Goal: Navigation & Orientation: Find specific page/section

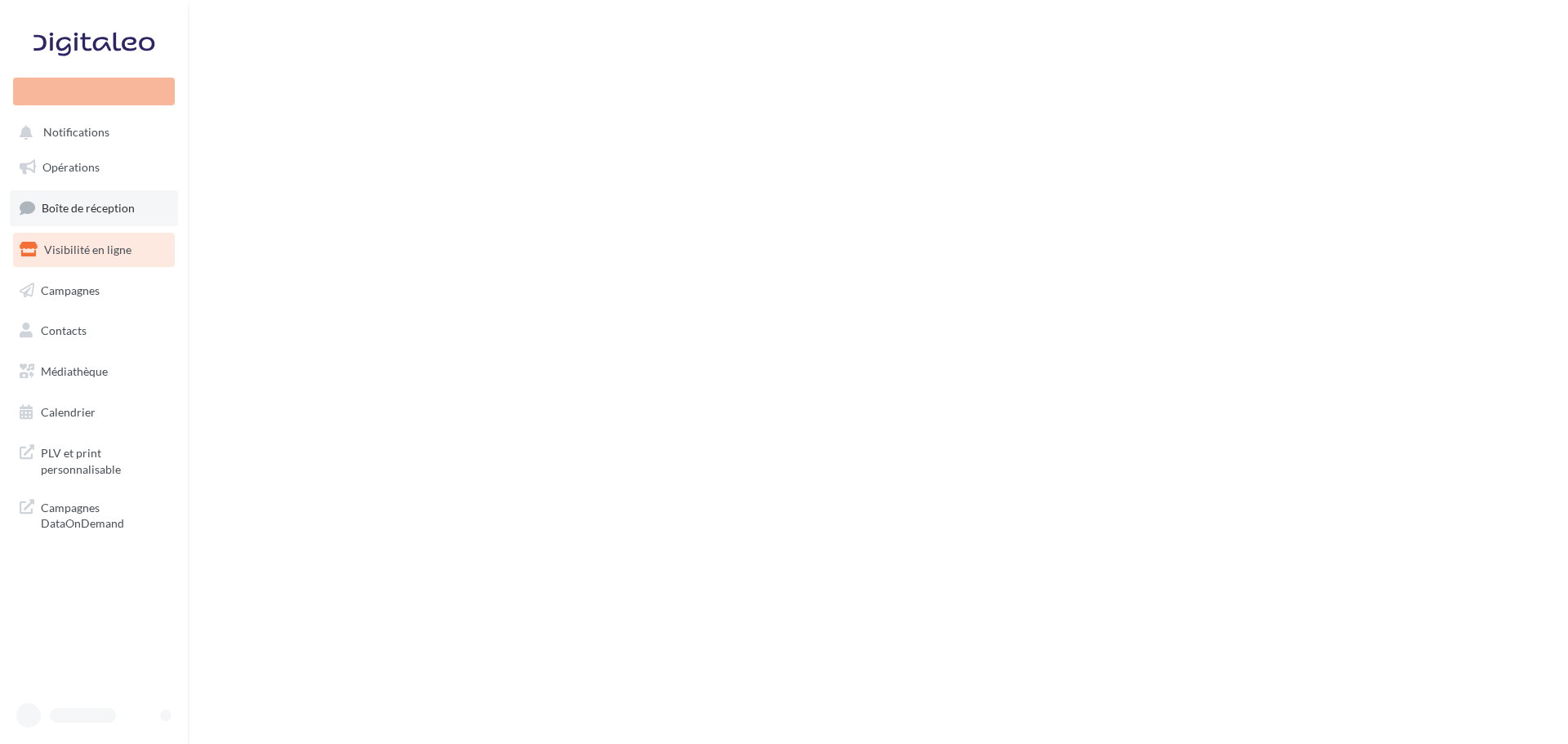
click at [84, 216] on link "Boîte de réception" at bounding box center [93, 207] width 169 height 35
click at [109, 209] on span "Boîte de réception" at bounding box center [88, 208] width 93 height 14
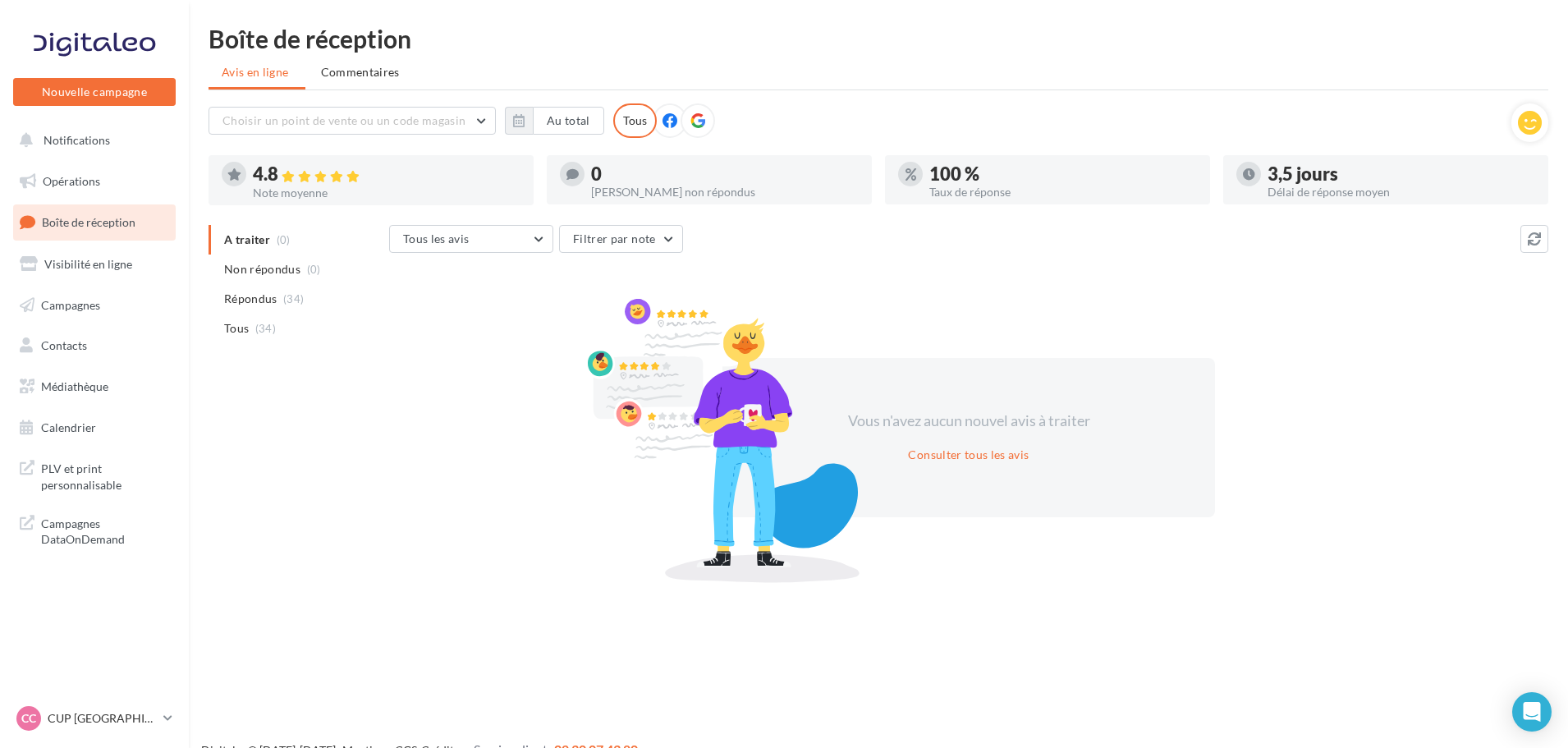
click at [73, 737] on div "CC CUP CAEN cupra_caen" at bounding box center [95, 725] width 189 height 45
click at [73, 725] on p "CUP CAEN" at bounding box center [101, 718] width 109 height 16
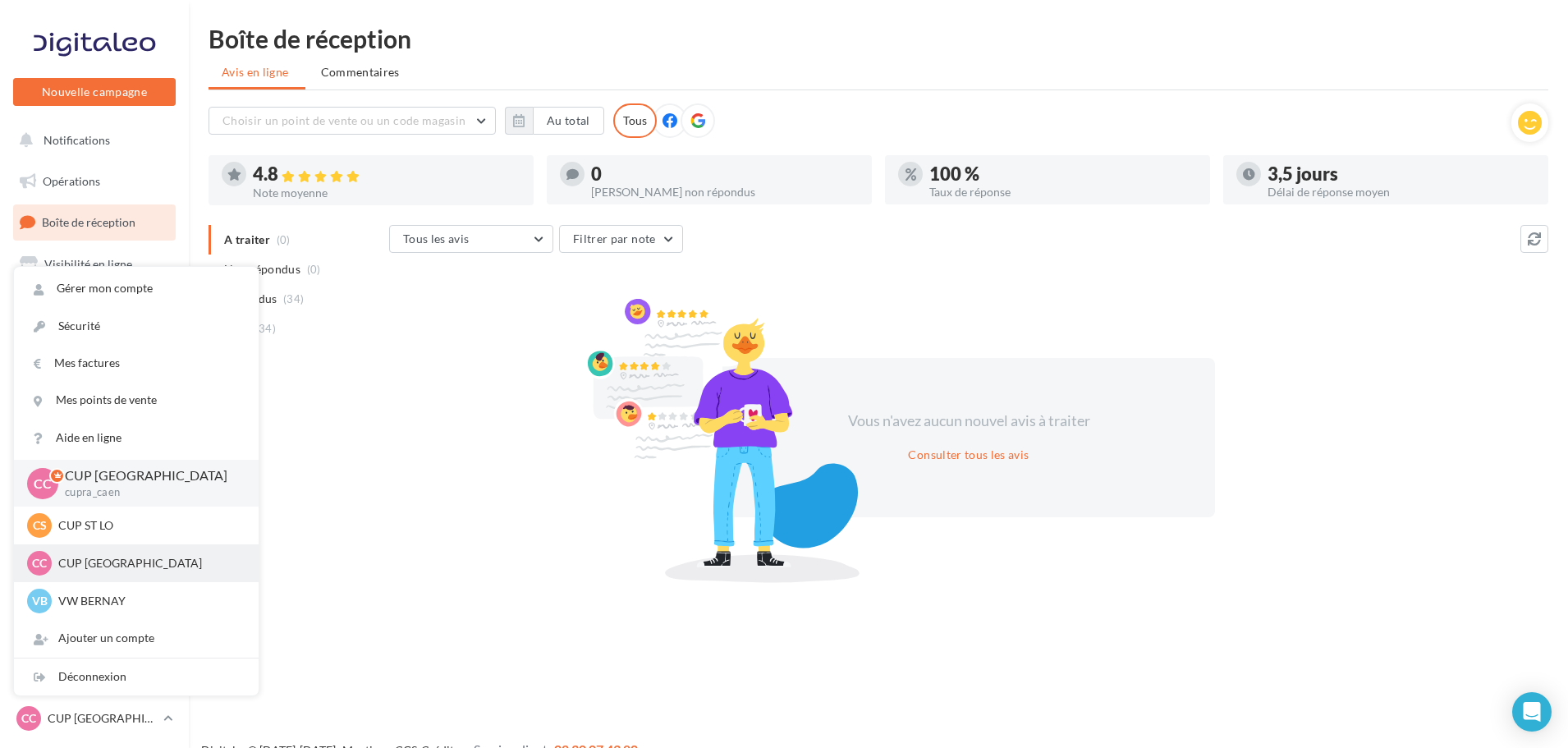
click at [82, 563] on p "CUP CHERBOURG" at bounding box center [149, 562] width 181 height 16
